Goal: Task Accomplishment & Management: Manage account settings

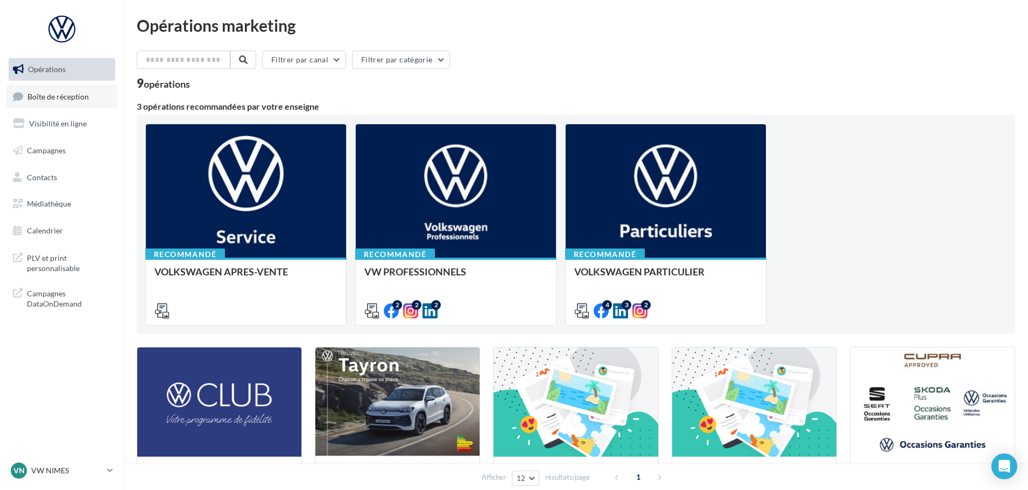
click at [71, 102] on link "Boîte de réception" at bounding box center [61, 96] width 111 height 23
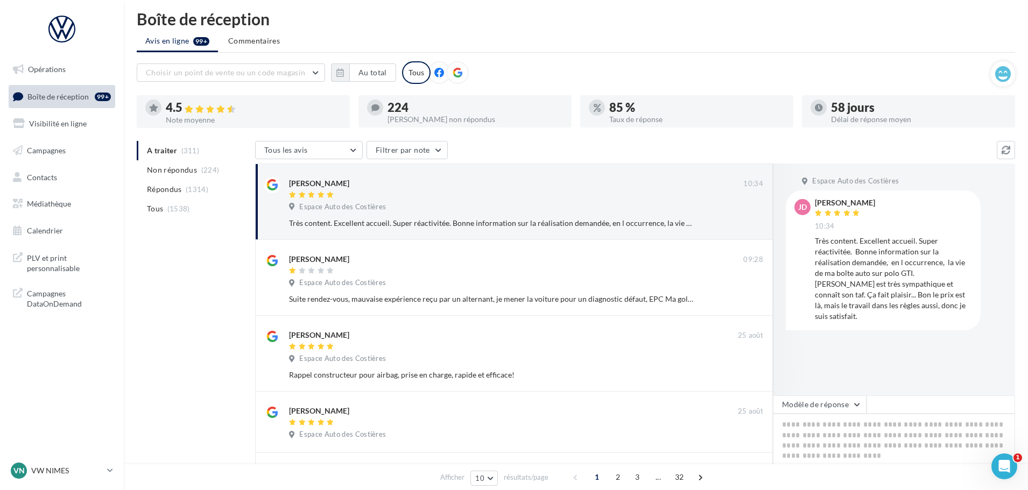
scroll to position [4, 0]
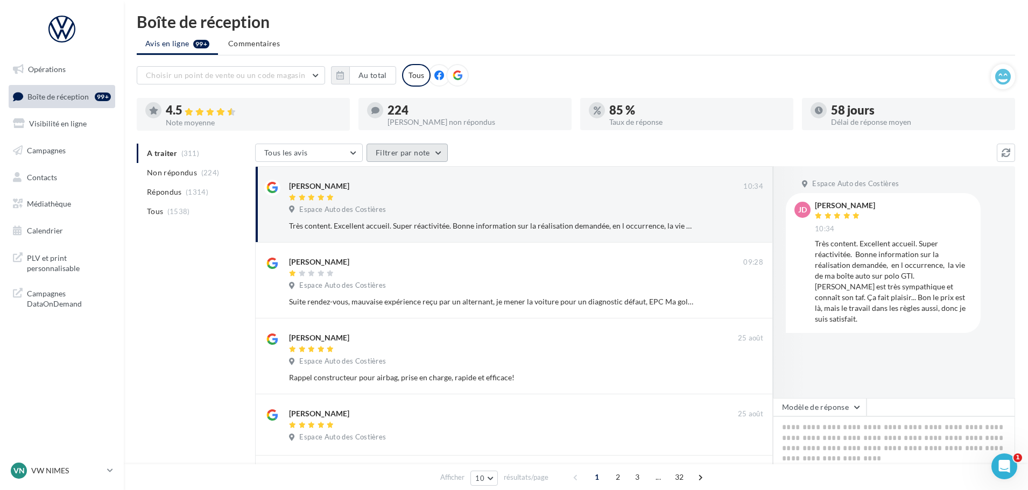
click at [397, 157] on button "Filtrer par note" at bounding box center [407, 153] width 81 height 18
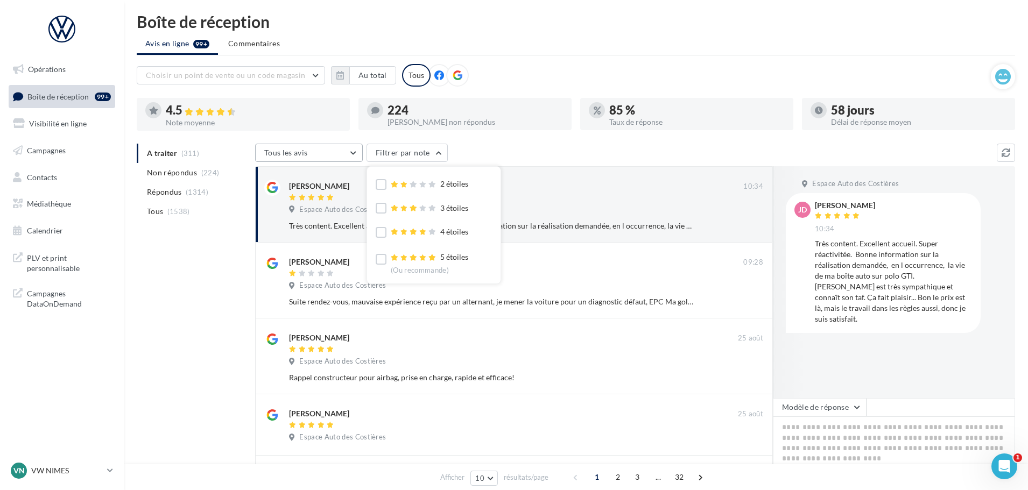
click at [324, 153] on button "Tous les avis" at bounding box center [309, 153] width 108 height 18
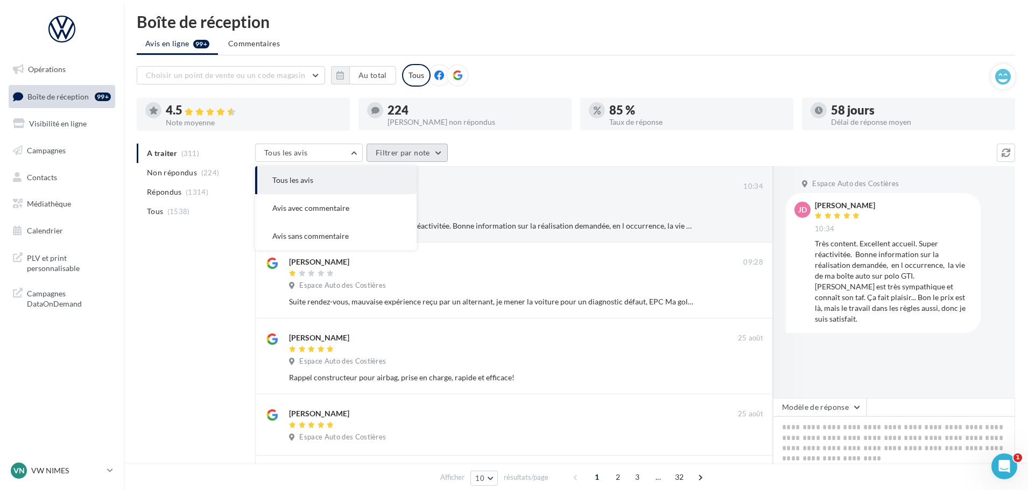
click at [400, 153] on button "Filtrer par note" at bounding box center [407, 153] width 81 height 18
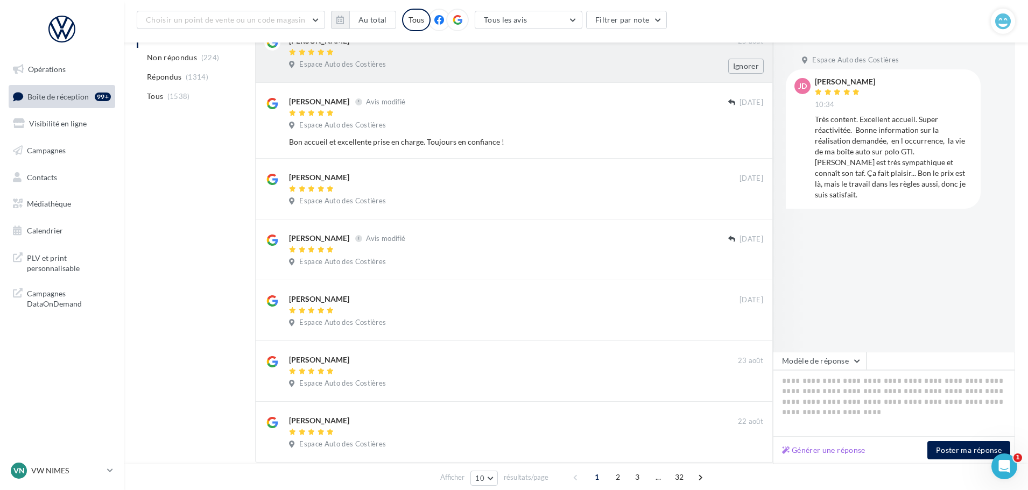
scroll to position [62, 0]
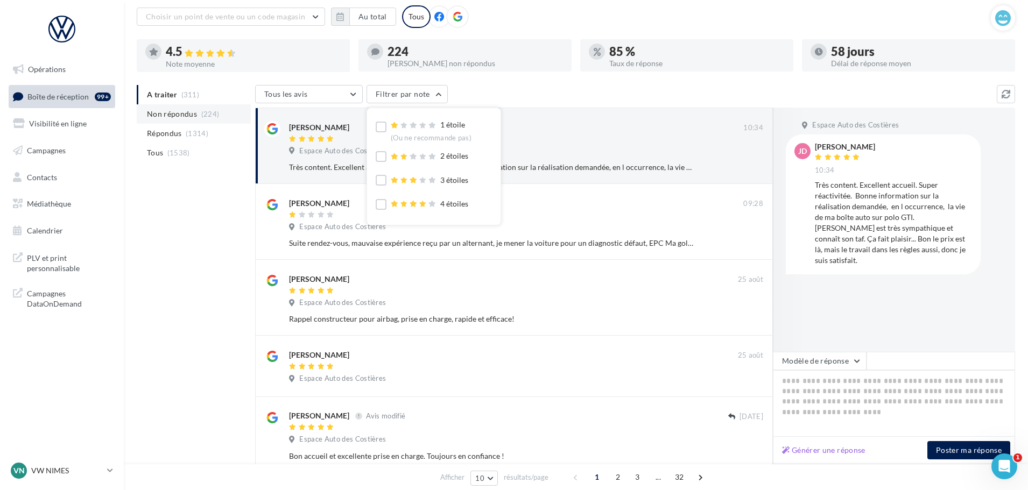
click at [213, 111] on span "(224)" at bounding box center [210, 114] width 18 height 9
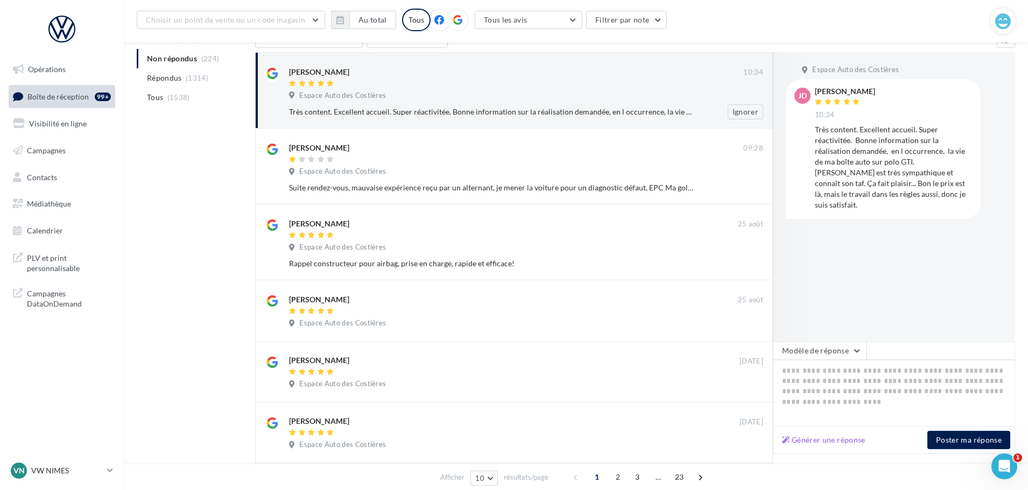
scroll to position [0, 0]
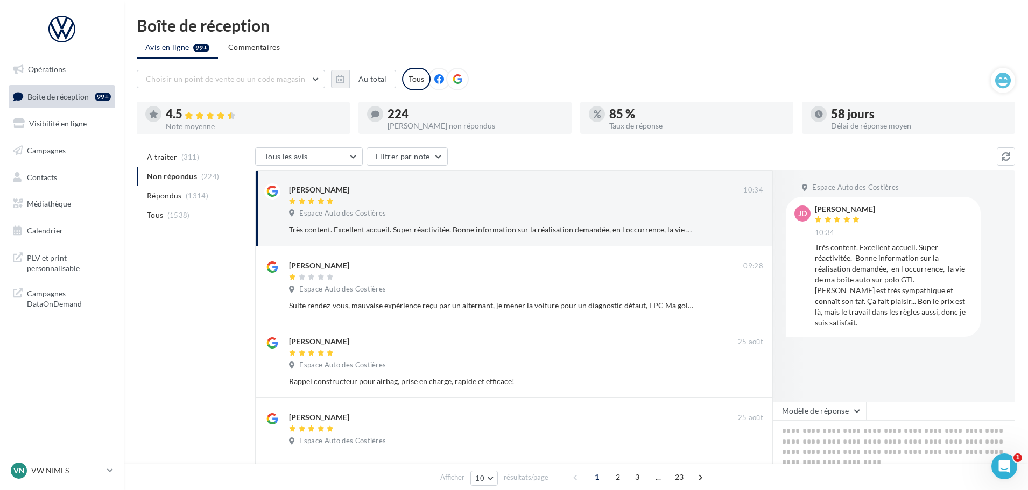
click at [39, 460] on nav "Opérations Boîte de réception 99+ Visibilité en ligne Campagnes Contacts Médiat…" at bounding box center [62, 245] width 124 height 490
click at [39, 469] on p "VW NIMES" at bounding box center [67, 471] width 72 height 11
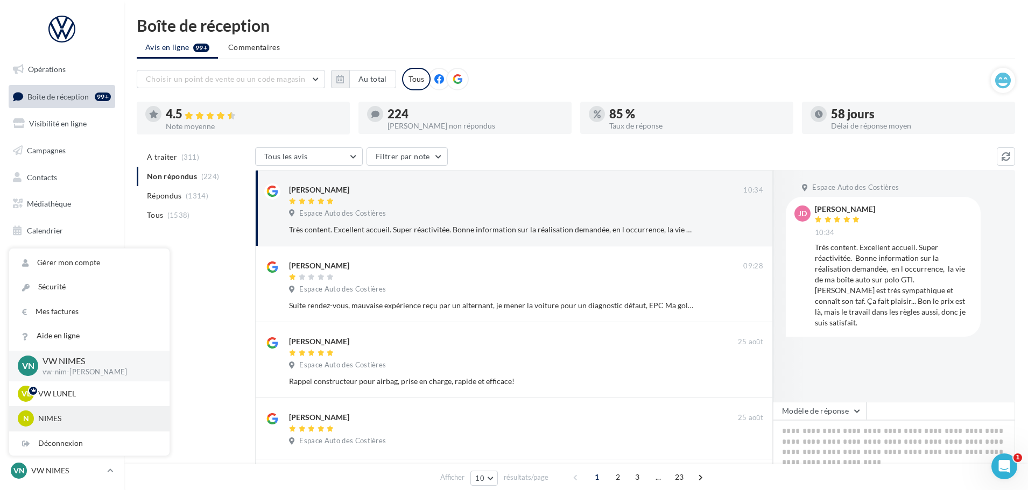
click at [44, 421] on p "NIMES" at bounding box center [97, 418] width 118 height 11
